Goal: Task Accomplishment & Management: Complete application form

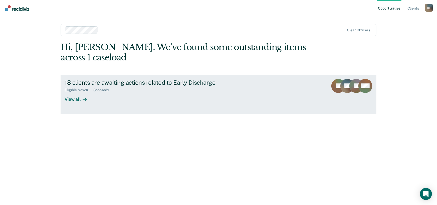
click at [76, 99] on div "View all" at bounding box center [79, 97] width 28 height 10
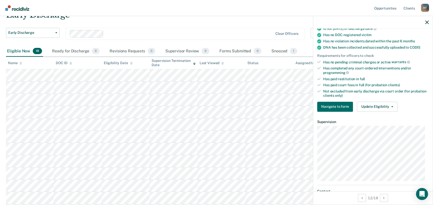
scroll to position [91, 0]
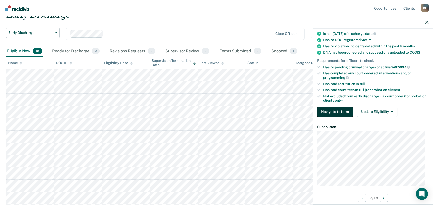
click at [341, 110] on button "Navigate to form" at bounding box center [335, 112] width 36 height 10
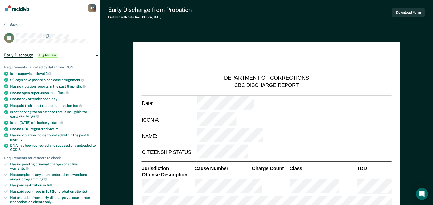
type textarea "x"
drag, startPoint x: 251, startPoint y: 13, endPoint x: 245, endPoint y: 16, distance: 6.5
click at [251, 13] on div "Early Discharge from Probation Prefilled with data from IDOC on [DATE] . Downlo…" at bounding box center [266, 12] width 333 height 25
click at [182, 25] on div "Early Discharge from Probation Prefilled with data from IDOC on [DATE] . Downlo…" at bounding box center [266, 12] width 333 height 25
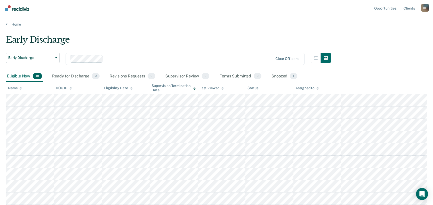
scroll to position [25, 0]
